Goal: Task Accomplishment & Management: Manage account settings

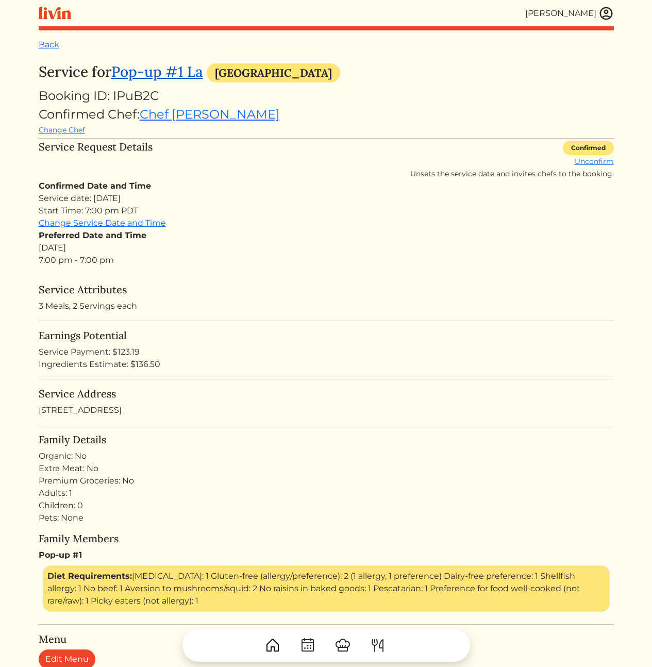
click at [182, 72] on link "Pop-up #1 La" at bounding box center [157, 71] width 92 height 19
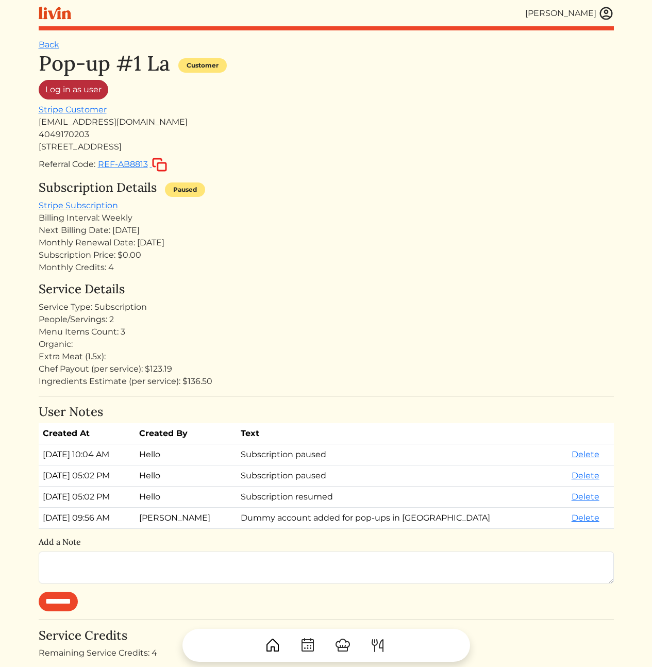
click at [89, 92] on link "Log in as user" at bounding box center [74, 90] width 70 height 20
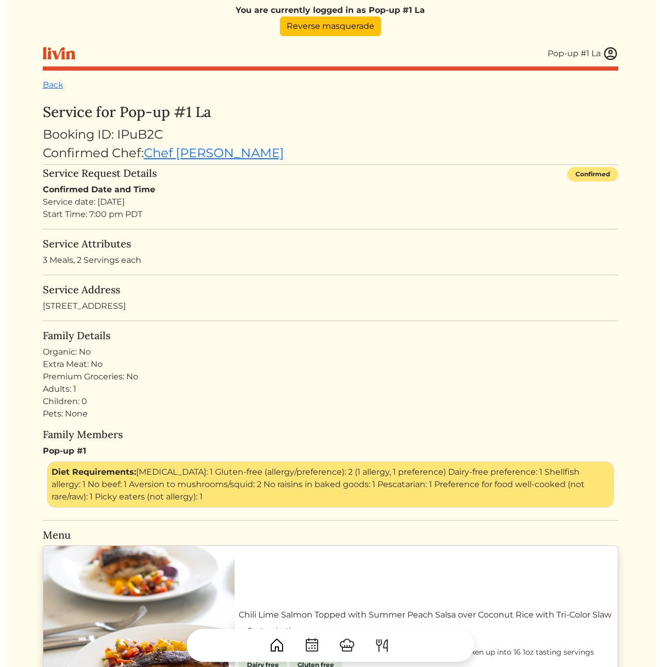
scroll to position [40, 0]
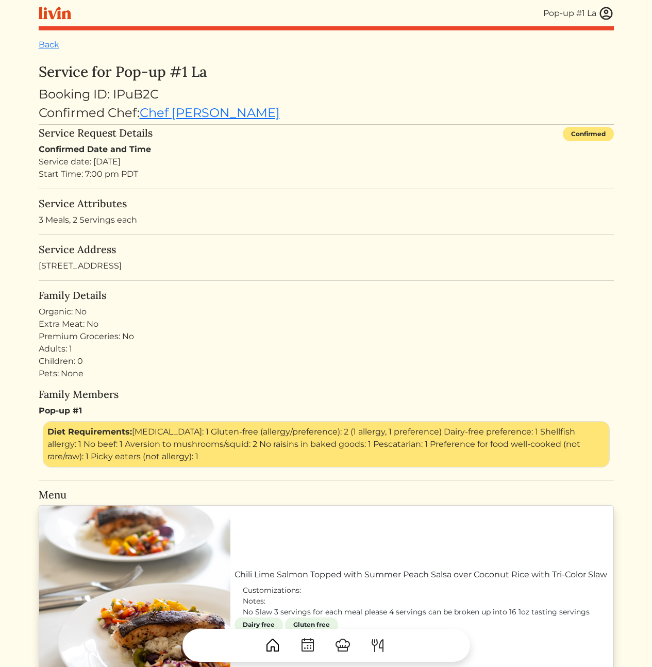
click at [375, 117] on div "Confirmed Chef: Chef Courtney" at bounding box center [327, 113] width 576 height 19
click at [152, 76] on h3 "Service for Pop-up #1 La" at bounding box center [327, 72] width 576 height 18
click at [239, 78] on h3 "Service for Pop-up #1 La" at bounding box center [327, 72] width 576 height 18
click at [604, 17] on img at bounding box center [606, 13] width 15 height 15
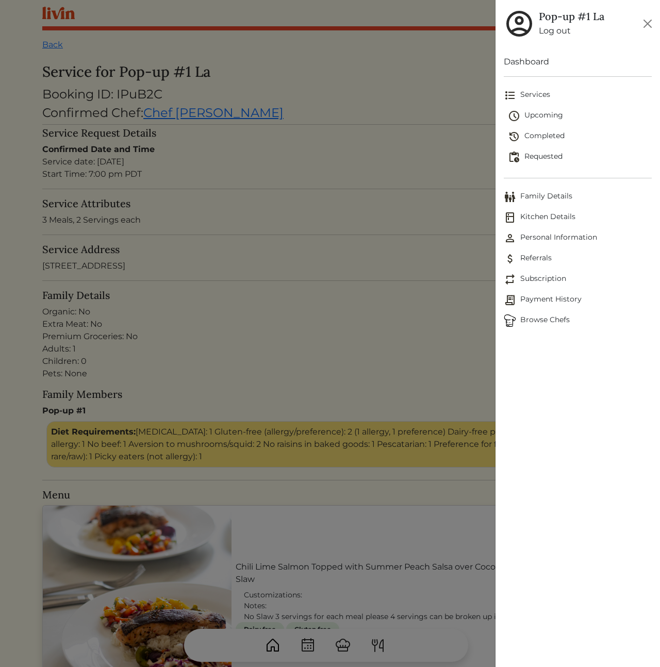
click at [550, 199] on span "Family Details" at bounding box center [578, 197] width 148 height 12
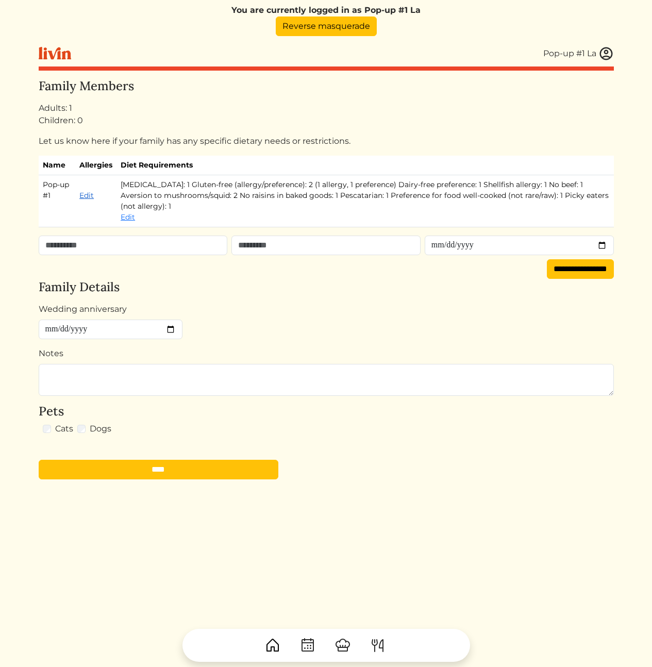
click at [86, 199] on link "Edit" at bounding box center [86, 195] width 14 height 9
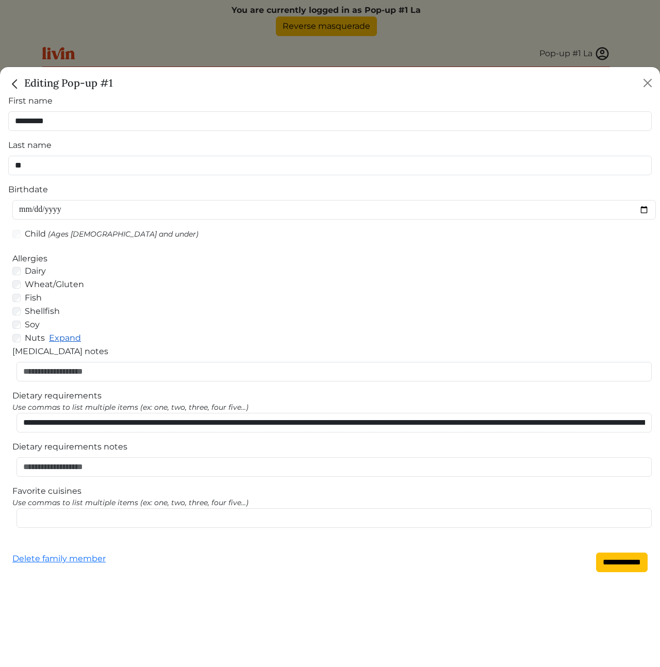
click at [72, 339] on link "Expand" at bounding box center [65, 338] width 32 height 10
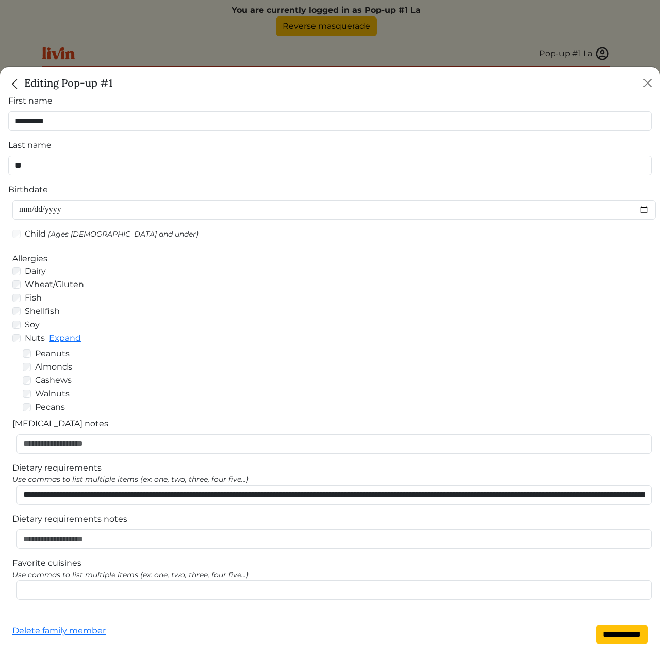
click at [48, 353] on label "Peanuts" at bounding box center [52, 354] width 35 height 12
click at [57, 358] on label "Peanuts" at bounding box center [52, 354] width 35 height 12
click at [43, 352] on label "Peanuts" at bounding box center [52, 354] width 35 height 12
click at [53, 359] on label "Peanuts" at bounding box center [52, 354] width 35 height 12
click at [52, 354] on label "Peanuts" at bounding box center [52, 354] width 35 height 12
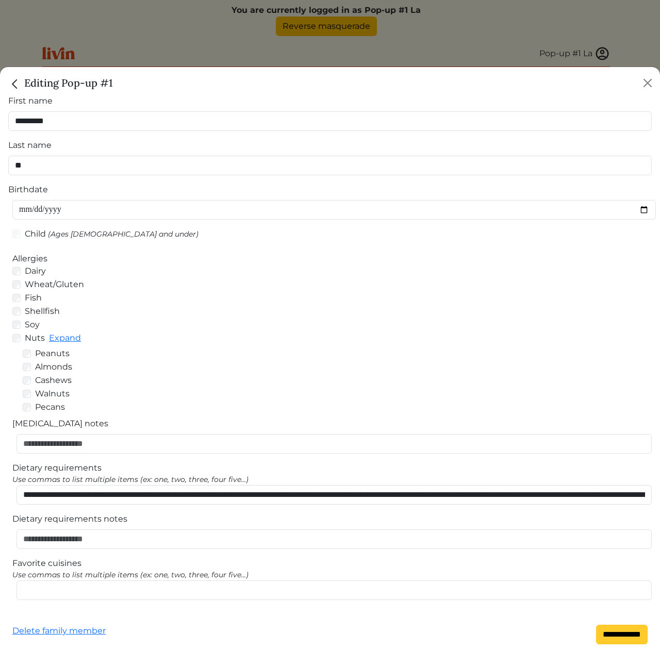
click at [627, 640] on input "**********" at bounding box center [622, 635] width 52 height 20
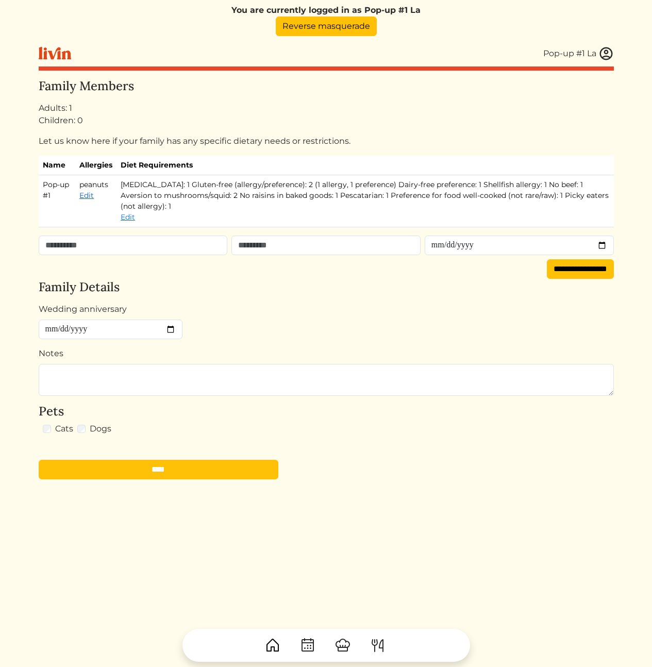
click at [92, 198] on link "Edit" at bounding box center [86, 195] width 14 height 9
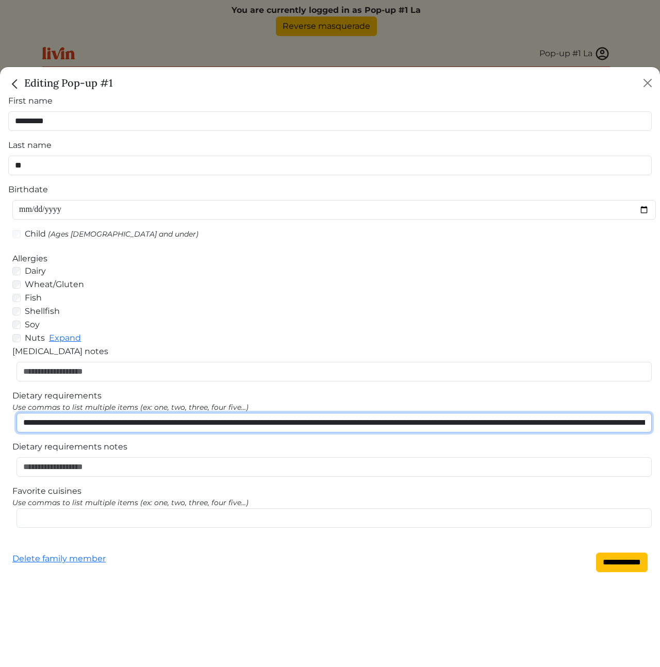
click at [159, 428] on input "**********" at bounding box center [334, 423] width 635 height 20
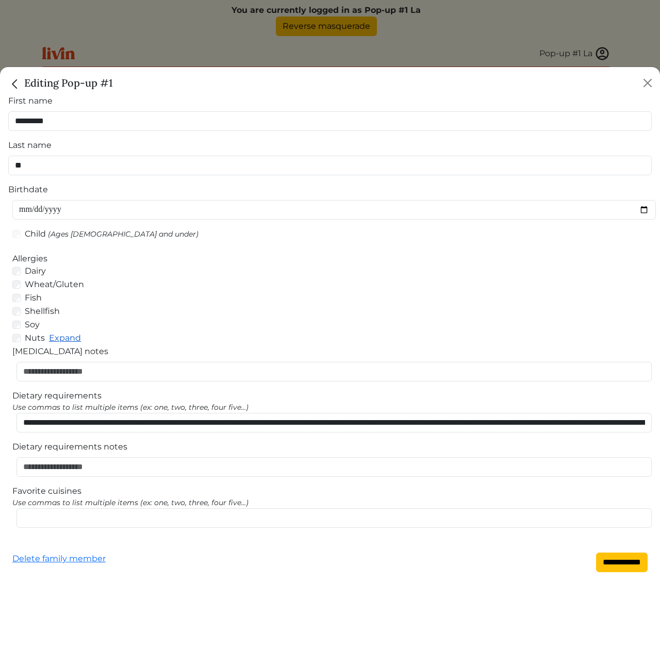
click at [67, 336] on link "Expand" at bounding box center [65, 338] width 32 height 10
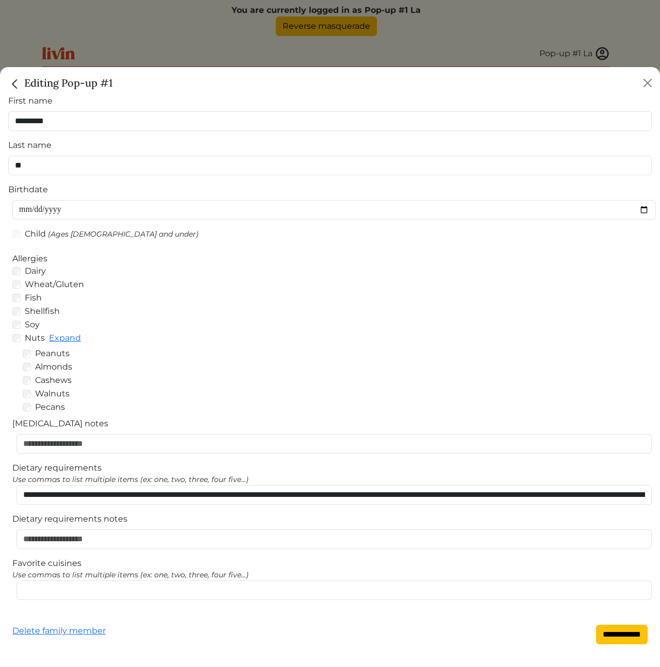
click at [22, 353] on ul "Peanuts Almonds Cashews Walnuts Pecans" at bounding box center [329, 381] width 631 height 66
click at [617, 635] on input "**********" at bounding box center [622, 635] width 52 height 20
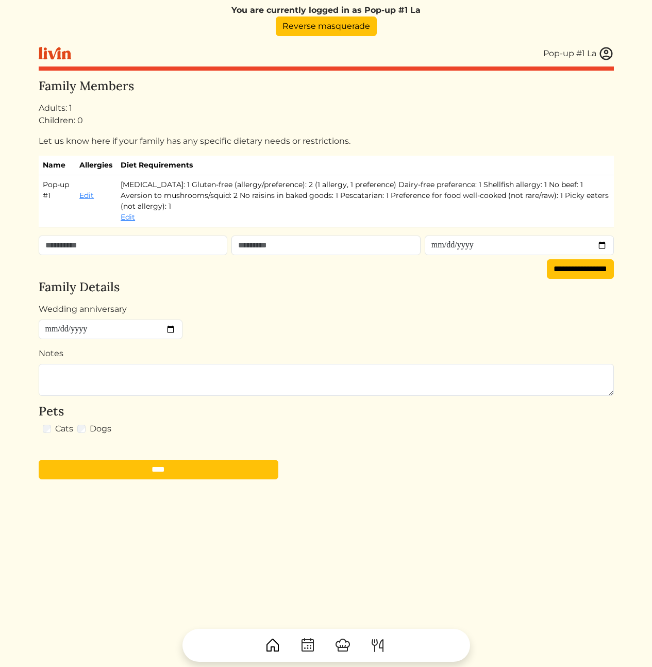
click at [365, 310] on form "Wedding anniversary Notes Pets Cats Dogs ****" at bounding box center [327, 391] width 576 height 177
click at [380, 87] on h4 "Family Members" at bounding box center [327, 86] width 576 height 15
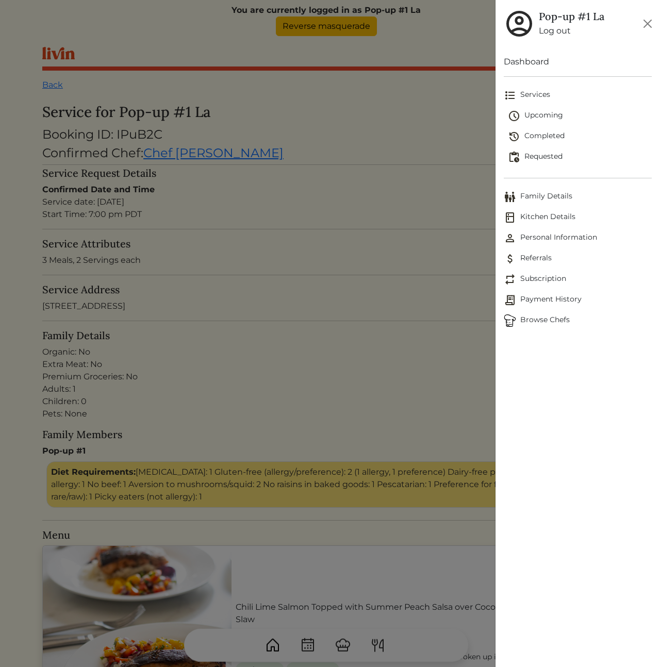
click at [375, 169] on div at bounding box center [330, 333] width 660 height 667
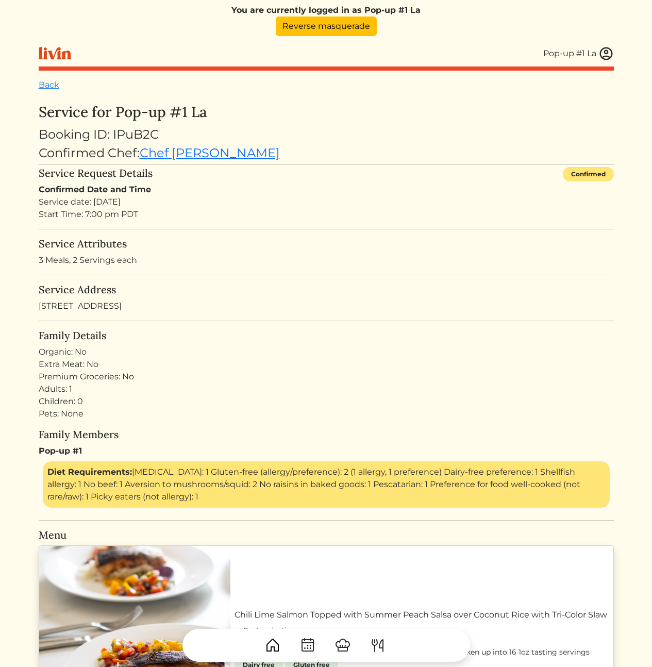
click at [601, 53] on img at bounding box center [606, 53] width 15 height 15
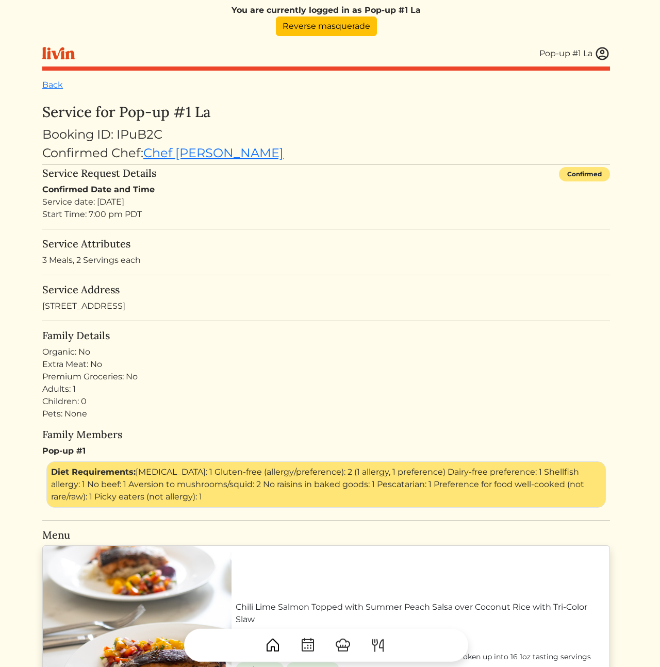
click at [440, 241] on div at bounding box center [330, 333] width 660 height 667
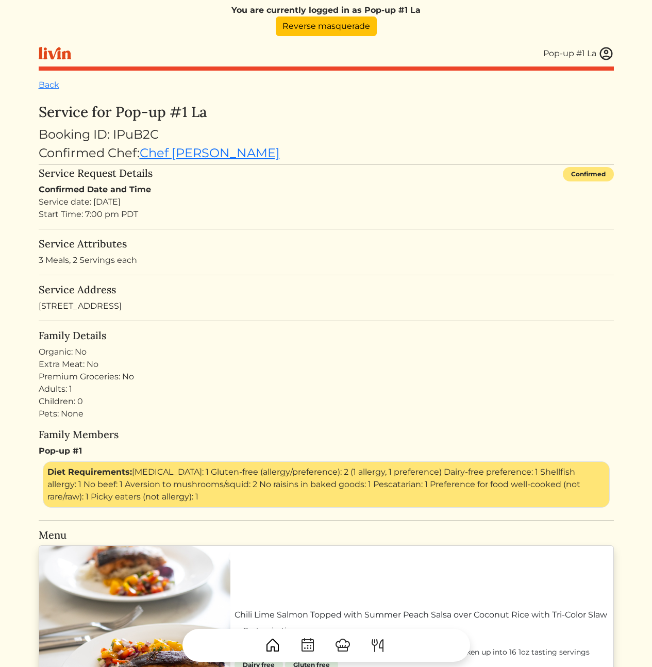
drag, startPoint x: 225, startPoint y: 444, endPoint x: 253, endPoint y: 493, distance: 56.8
click at [252, 492] on div "Family Members Pop-up #1 Diet Requirements: [MEDICAL_DATA]: 1 Gluten-free (alle…" at bounding box center [327, 468] width 576 height 79
click at [253, 494] on div "Diet Requirements: [MEDICAL_DATA]: 1 Gluten-free (allergy/preference): 2 (1 all…" at bounding box center [326, 485] width 567 height 46
drag, startPoint x: 256, startPoint y: 498, endPoint x: 245, endPoint y: 454, distance: 45.3
click at [245, 454] on div "Pop-up #1 Diet Requirements: [MEDICAL_DATA]: 1 Gluten-free (allergy/preference)…" at bounding box center [327, 476] width 576 height 63
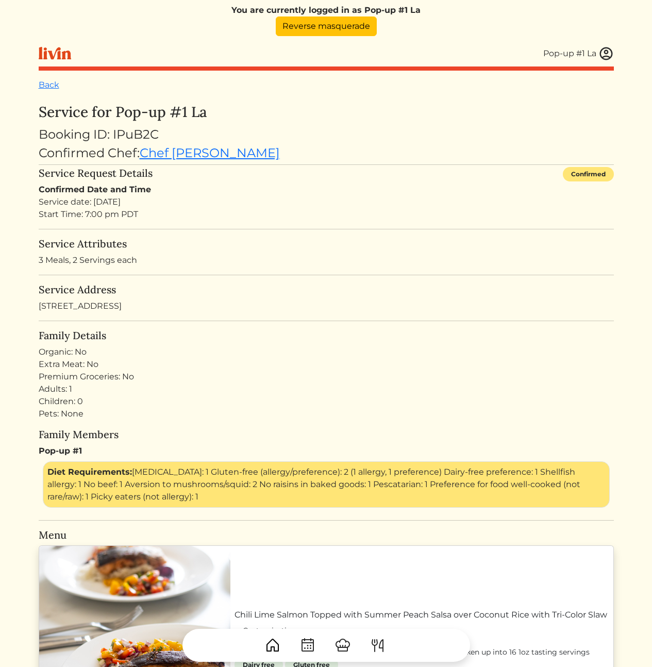
click at [245, 454] on div "Pop-up #1 Diet Requirements: [MEDICAL_DATA]: 1 Gluten-free (allergy/preference)…" at bounding box center [327, 476] width 576 height 63
click at [610, 57] on img at bounding box center [606, 53] width 15 height 15
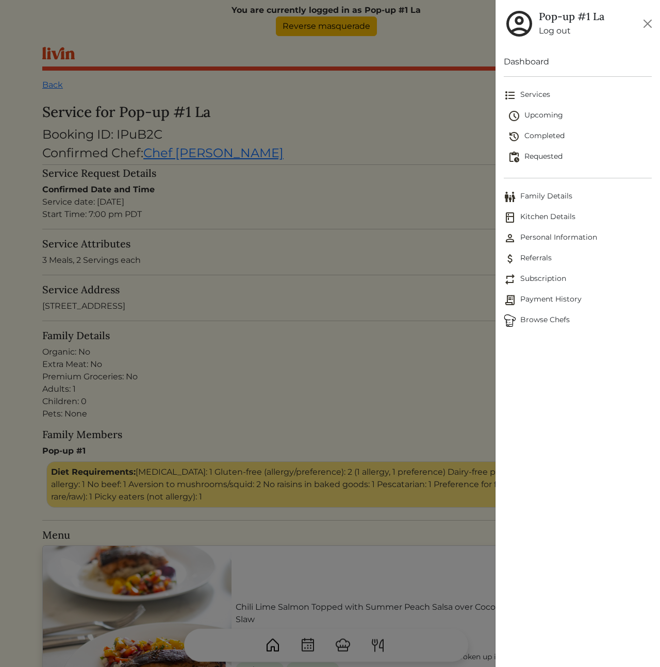
click at [553, 137] on span "Completed" at bounding box center [580, 136] width 144 height 12
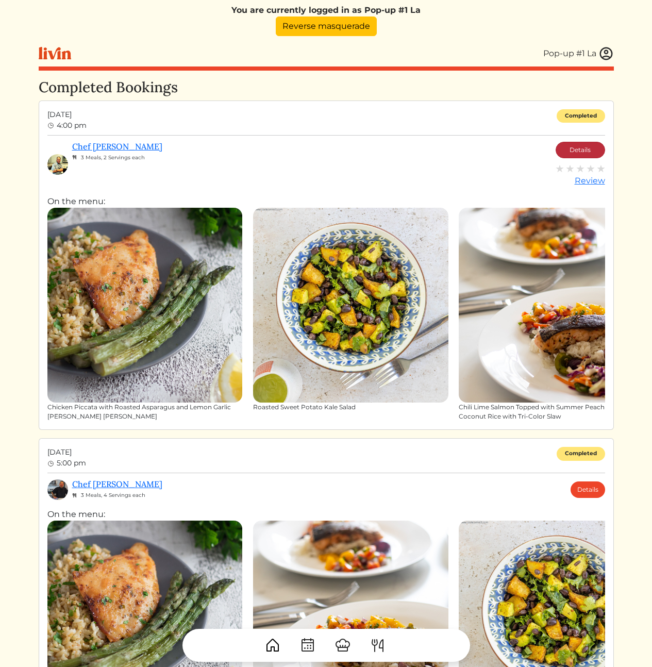
click at [571, 148] on link "Details" at bounding box center [581, 150] width 50 height 17
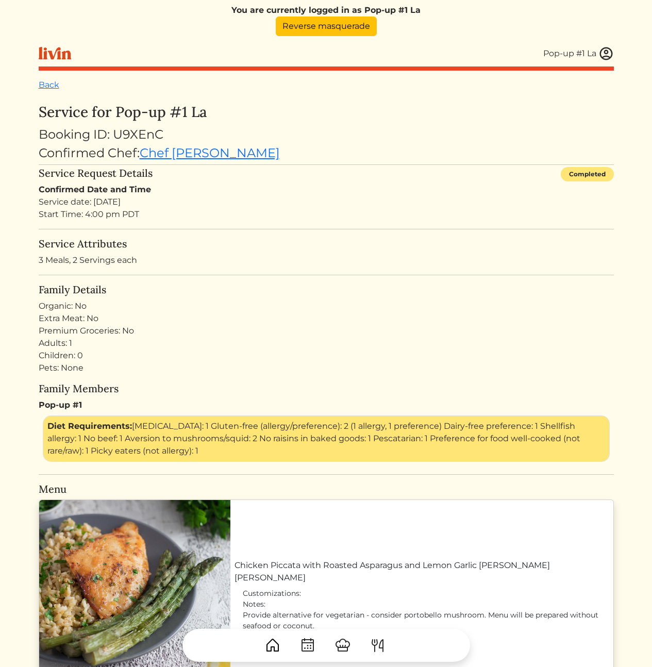
click at [301, 290] on h5 "Family Details" at bounding box center [327, 290] width 576 height 12
click at [336, 336] on div "Premium Groceries: No" at bounding box center [327, 331] width 576 height 12
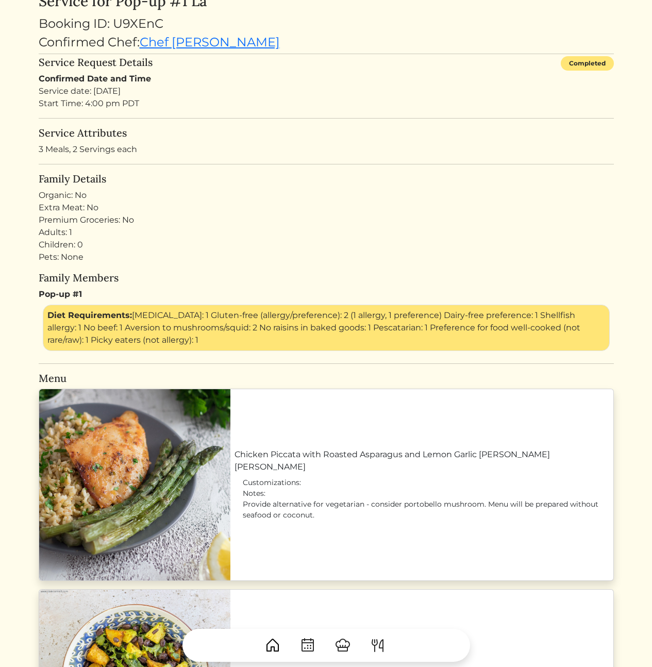
click at [384, 265] on div "Family Details Organic: No Extra Meat: No Premium Groceries: No Adults: 1 Child…" at bounding box center [327, 262] width 576 height 178
click at [413, 256] on div "Adults: 1 Children: 0 Pets: None" at bounding box center [327, 244] width 576 height 37
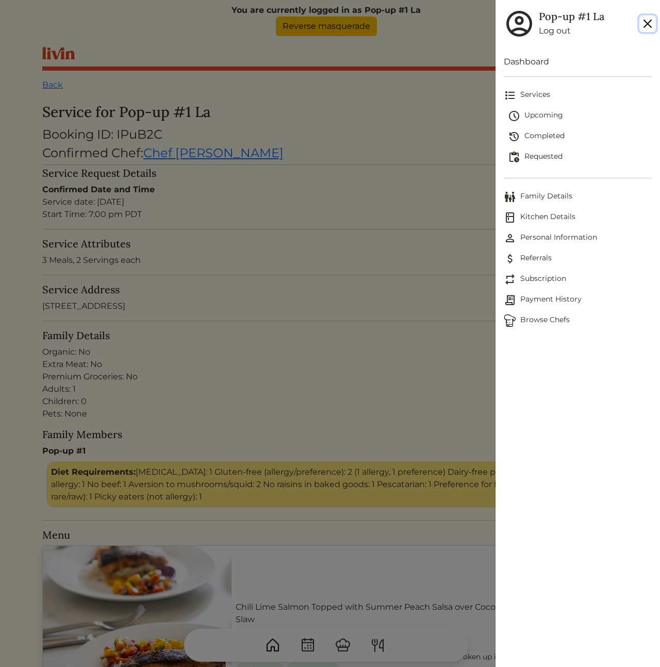
click at [648, 27] on button "Close" at bounding box center [648, 23] width 17 height 17
click at [314, 264] on div at bounding box center [330, 333] width 660 height 667
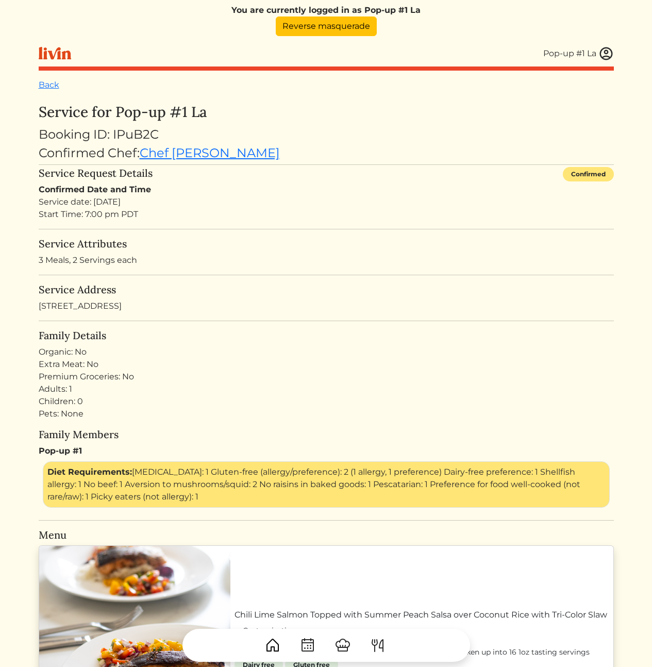
click at [261, 296] on div "Service Address [STREET_ADDRESS]" at bounding box center [327, 298] width 576 height 29
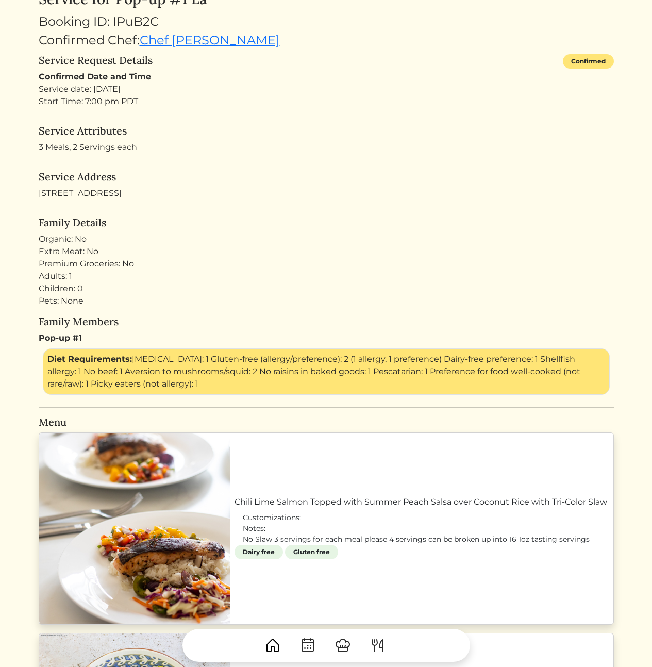
scroll to position [431, 0]
